Goal: Task Accomplishment & Management: Use online tool/utility

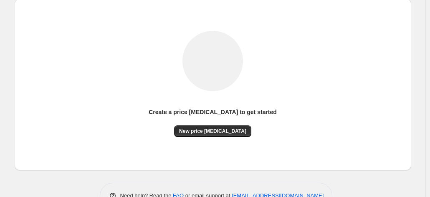
scroll to position [115, 0]
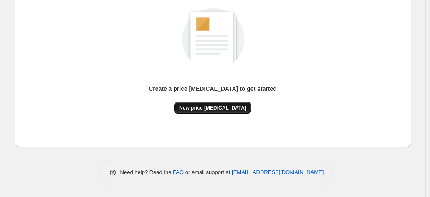
click at [215, 109] on span "New price [MEDICAL_DATA]" at bounding box center [212, 108] width 67 height 7
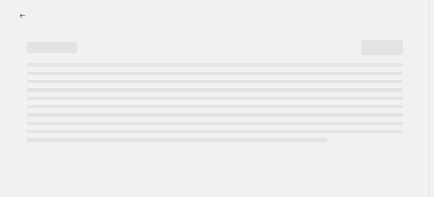
select select "percentage"
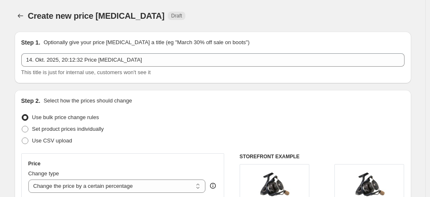
scroll to position [125, 0]
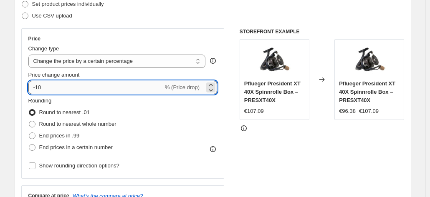
click at [92, 89] on input "-10" at bounding box center [95, 87] width 135 height 13
type input "-1"
type input "-25"
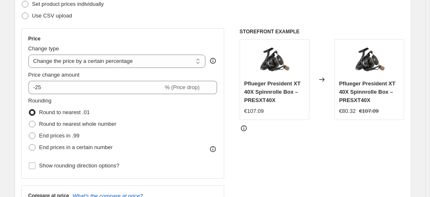
click at [253, 152] on div "STOREFRONT EXAMPLE Pflueger President XT 40X Spinnrolle Box – PRESXT40X €107.09…" at bounding box center [322, 130] width 165 height 205
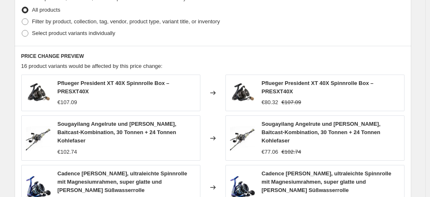
scroll to position [654, 0]
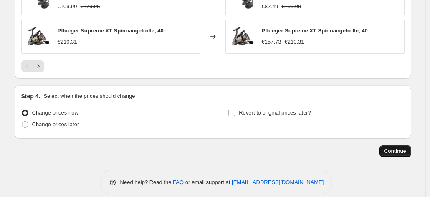
click at [392, 148] on span "Continue" at bounding box center [396, 151] width 22 height 7
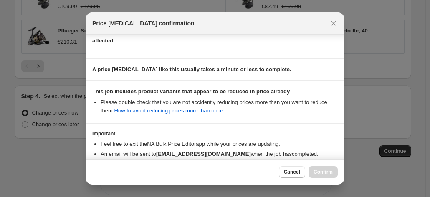
scroll to position [152, 0]
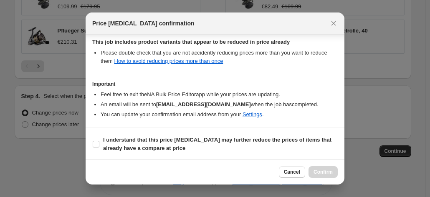
click at [91, 142] on section "I understand that this price [MEDICAL_DATA] may further reduce the prices of it…" at bounding box center [215, 144] width 259 height 33
click at [100, 141] on label "I understand that this price [MEDICAL_DATA] may further reduce the prices of it…" at bounding box center [215, 144] width 246 height 20
click at [99, 141] on input "I understand that this price [MEDICAL_DATA] may further reduce the prices of it…" at bounding box center [96, 144] width 7 height 7
checkbox input "true"
click at [328, 171] on span "Confirm" at bounding box center [323, 172] width 19 height 7
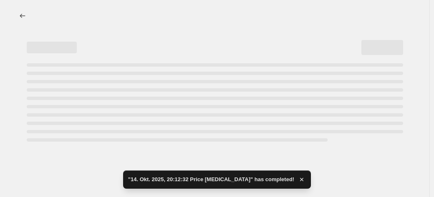
select select "percentage"
